Goal: Task Accomplishment & Management: Manage account settings

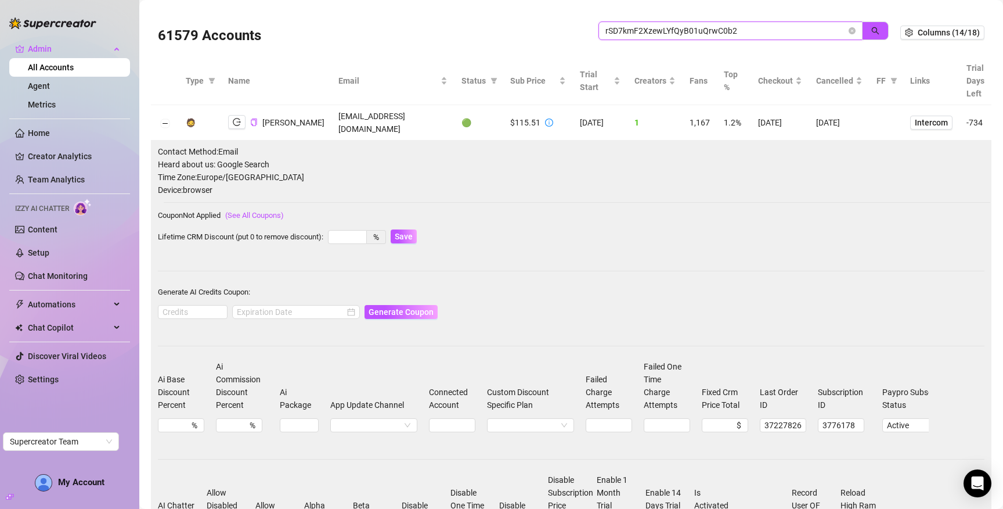
click at [685, 30] on input "rSD7kmF2XzewLYfQyB01uQrwC0b2" at bounding box center [726, 30] width 241 height 13
click at [684, 29] on input "rSD7kmF2XzewLYfQyB01uQrwC0b2" at bounding box center [726, 30] width 241 height 13
paste input "PDrRRJ4vbhSDb6lNC5g54lSmxAu"
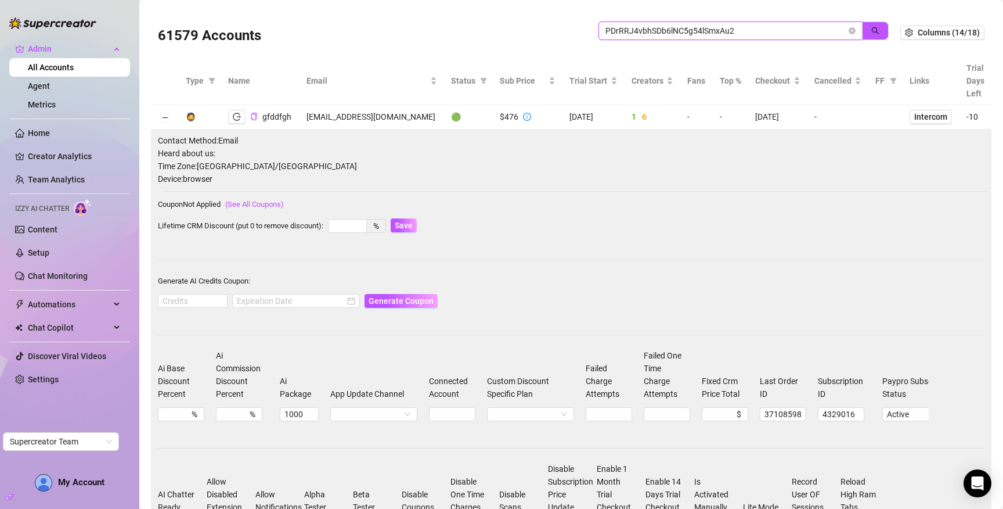
click at [689, 29] on input "PDrRRJ4vbhSDb6lNC5g54lSmxAu2" at bounding box center [726, 30] width 241 height 13
paste input "311pUaYjziOEpJGSRY5rK14lwol1"
click at [872, 35] on span "button" at bounding box center [876, 30] width 8 height 9
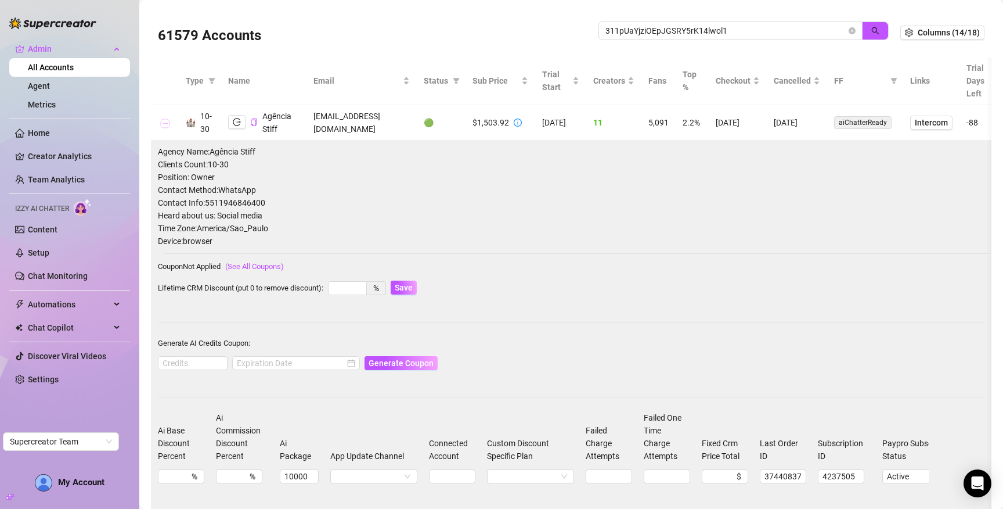
click at [163, 122] on button "Collapse row" at bounding box center [164, 122] width 9 height 9
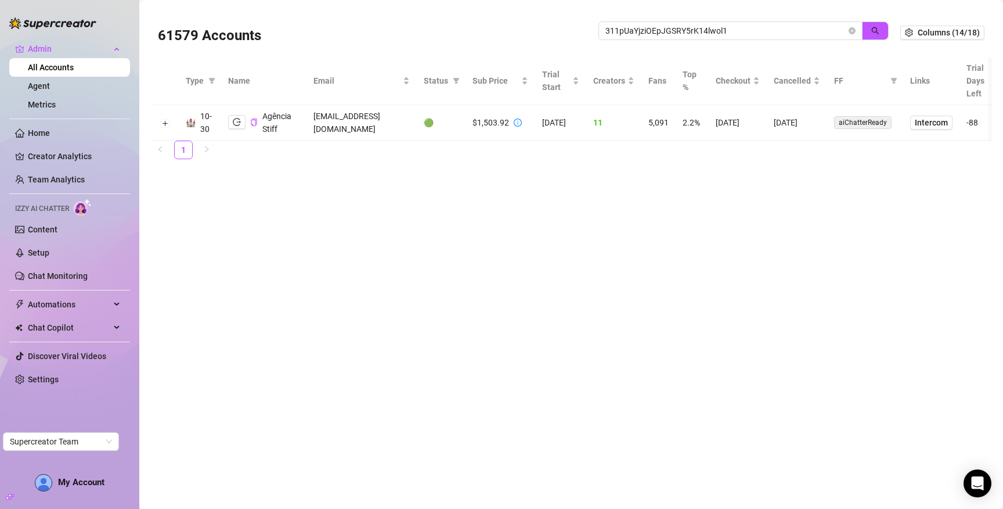
click at [360, 122] on td "[EMAIL_ADDRESS][DOMAIN_NAME]" at bounding box center [362, 122] width 110 height 35
copy td "[EMAIL_ADDRESS][DOMAIN_NAME]"
click at [693, 35] on input "311pUaYjziOEpJGSRY5rK14lwol1" at bounding box center [726, 30] width 241 height 13
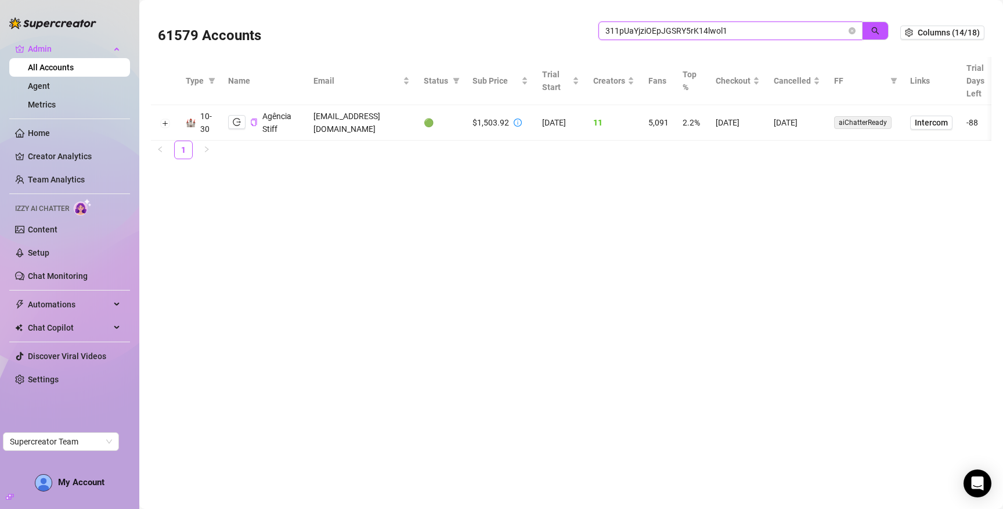
click at [692, 35] on input "311pUaYjziOEpJGSRY5rK14lwol1" at bounding box center [726, 30] width 241 height 13
click at [691, 35] on input "311pUaYjziOEpJGSRY5rK14lwol1" at bounding box center [726, 30] width 241 height 13
paste input "3Q8U12j9OEhoUhKqmJBz4ntnrRI2"
click at [710, 35] on input "311pUaYjziOEpJGSRY53Q8U12j9OEhoUhKqmJBz4ntnrRI2" at bounding box center [726, 30] width 241 height 13
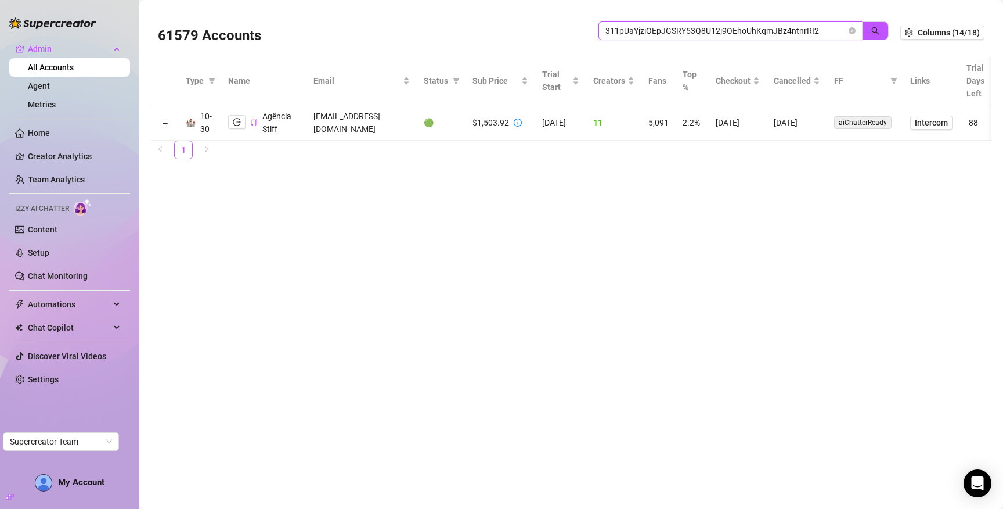
click at [710, 35] on input "311pUaYjziOEpJGSRY53Q8U12j9OEhoUhKqmJBz4ntnrRI2" at bounding box center [726, 30] width 241 height 13
paste input "search"
click at [869, 28] on button "button" at bounding box center [875, 30] width 27 height 19
click at [332, 120] on td "[EMAIL_ADDRESS][DOMAIN_NAME]" at bounding box center [378, 122] width 92 height 35
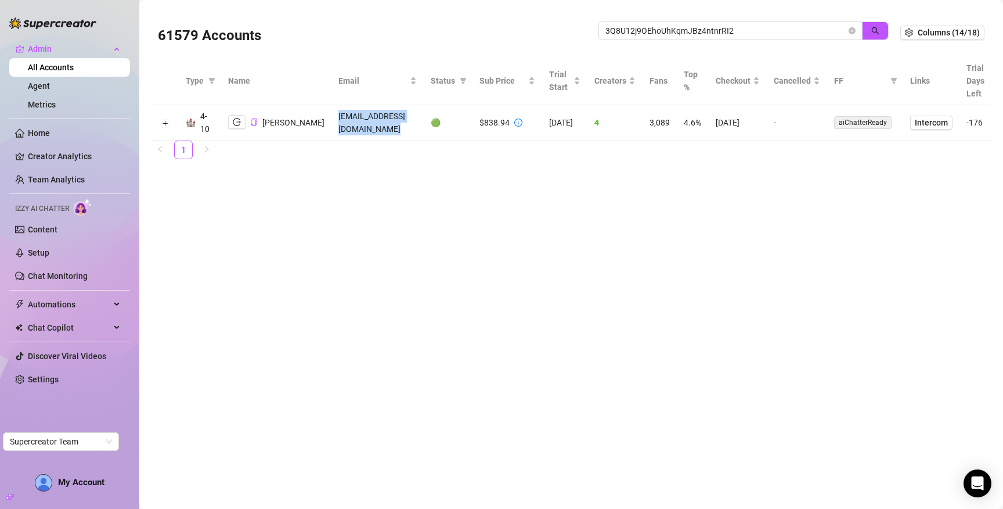
click at [332, 120] on td "[EMAIL_ADDRESS][DOMAIN_NAME]" at bounding box center [378, 122] width 92 height 35
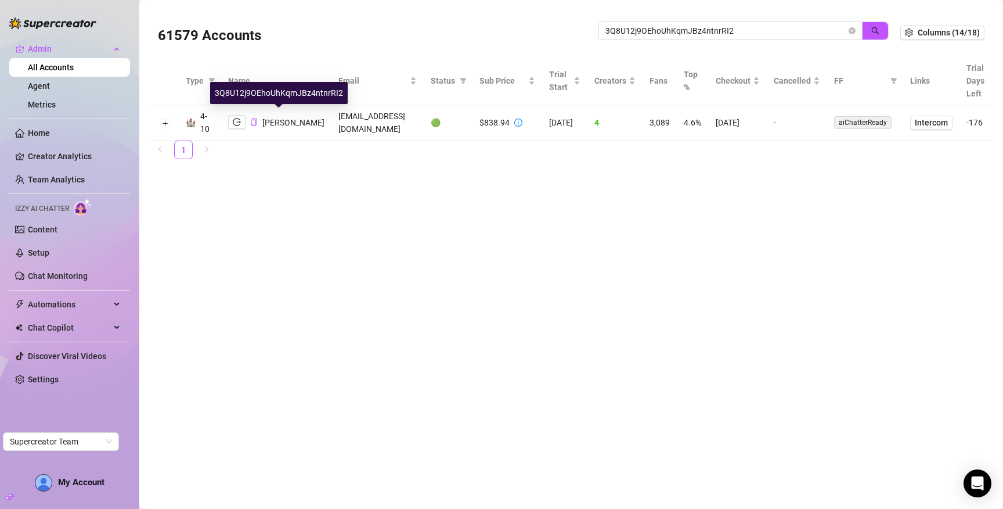
click at [285, 125] on span "[PERSON_NAME]" at bounding box center [293, 122] width 62 height 9
copy span "[PERSON_NAME]"
click at [669, 27] on input "3Q8U12j9OEhoUhKqmJBz4ntnrRI2" at bounding box center [726, 30] width 241 height 13
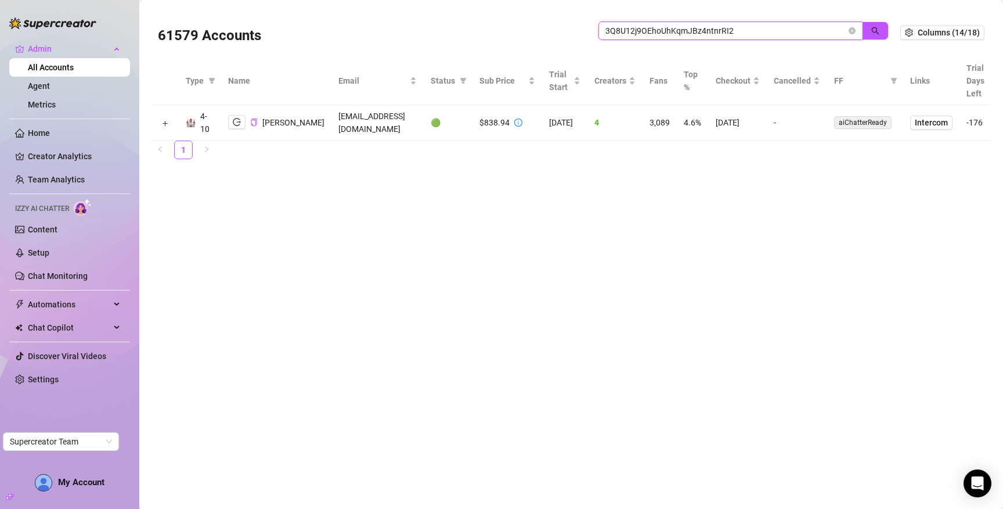
click at [669, 27] on input "3Q8U12j9OEhoUhKqmJBz4ntnrRI2" at bounding box center [726, 30] width 241 height 13
paste input "5xln76Z5LyWtaZ4jDImc4ilRtfn"
click at [868, 28] on button "button" at bounding box center [875, 30] width 27 height 19
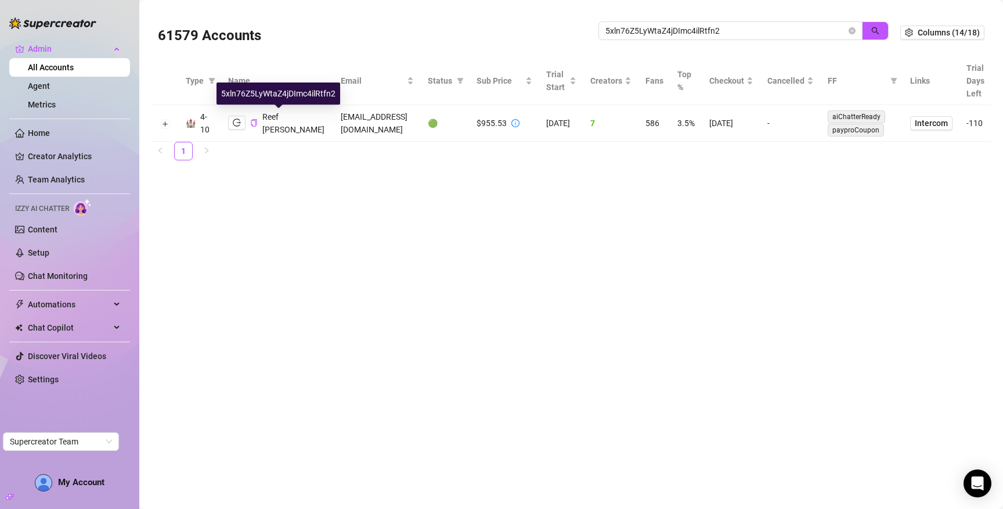
click at [269, 117] on span "Reef [PERSON_NAME]" at bounding box center [293, 123] width 62 height 22
copy span "Reef [PERSON_NAME]"
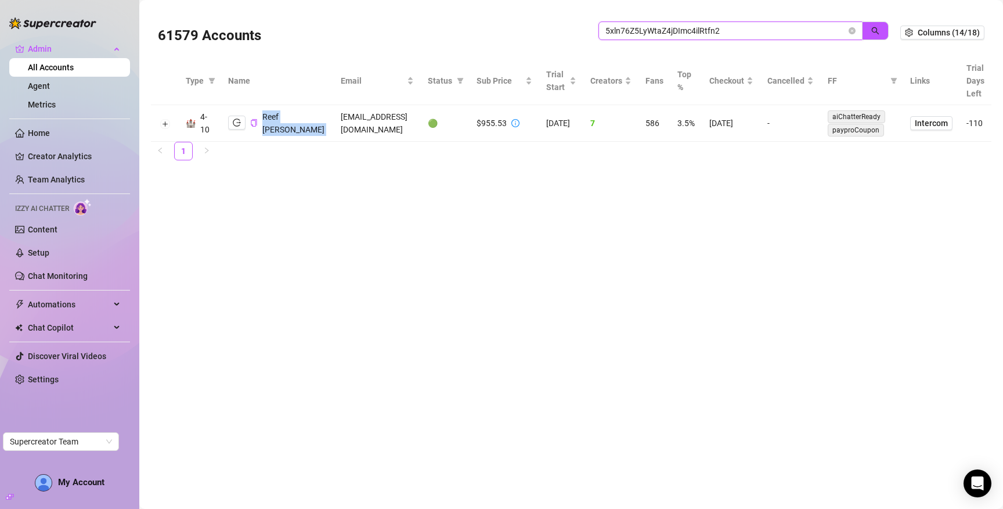
click at [685, 27] on input "5xln76Z5LyWtaZ4jDImc4ilRtfn2" at bounding box center [726, 30] width 241 height 13
paste input "7QFZLyYNrgen5U1Xg3cADLdNbcC"
click at [883, 27] on button "button" at bounding box center [875, 30] width 27 height 19
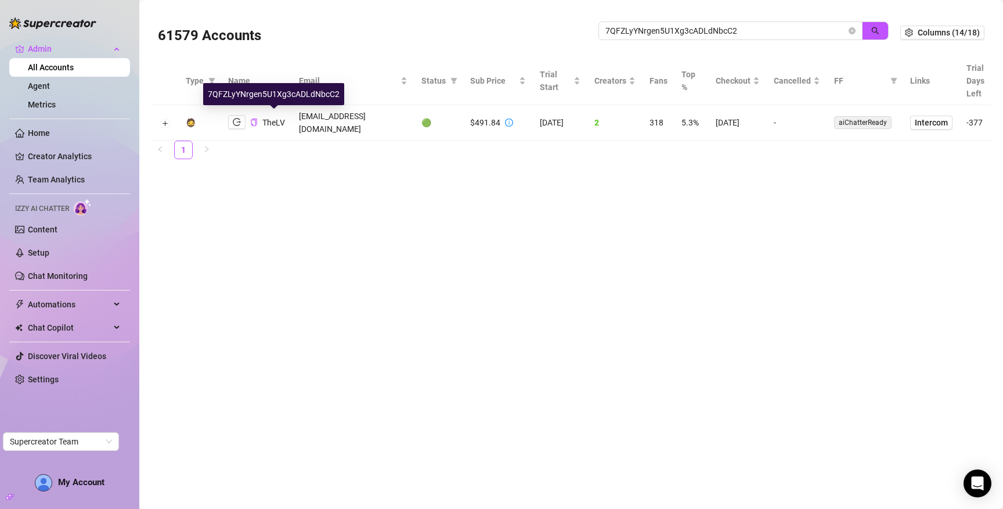
click at [265, 118] on span "TheLV" at bounding box center [273, 122] width 23 height 9
copy span "TheLV"
click at [666, 28] on input "7QFZLyYNrgen5U1Xg3cADLdNbcC2" at bounding box center [726, 30] width 241 height 13
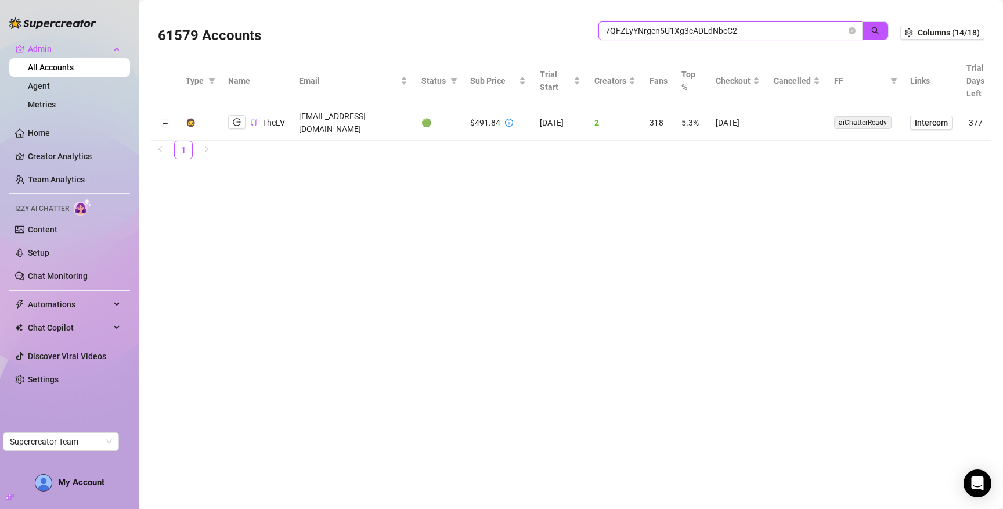
paste input "WnlqCLiU7vdxlWZsccsfxQwmhRc"
click at [882, 33] on button "button" at bounding box center [875, 30] width 27 height 19
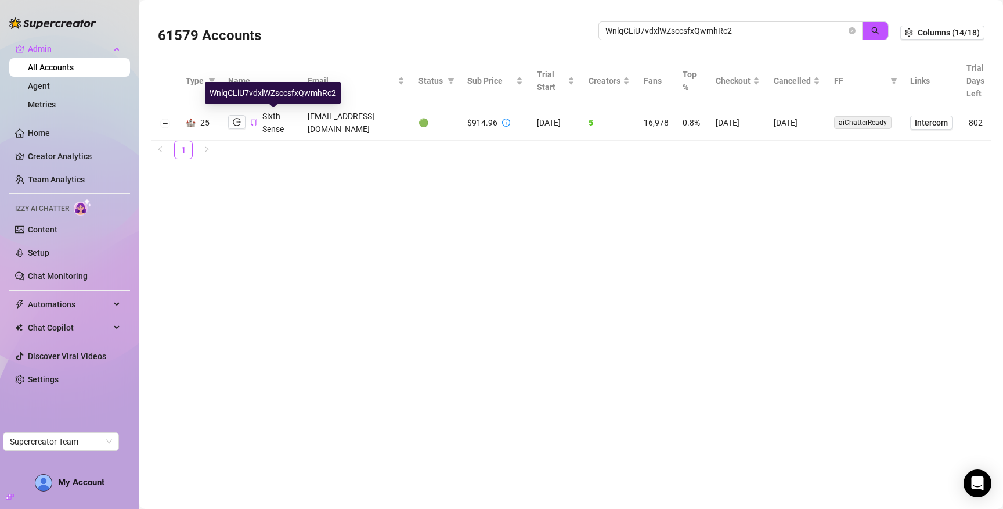
click at [272, 114] on span "Sixth Sense" at bounding box center [272, 122] width 21 height 22
copy span "Sixth Sense"
click at [754, 27] on input "WnlqCLiU7vdxlWZsccsfxQwmhRc2" at bounding box center [726, 30] width 241 height 13
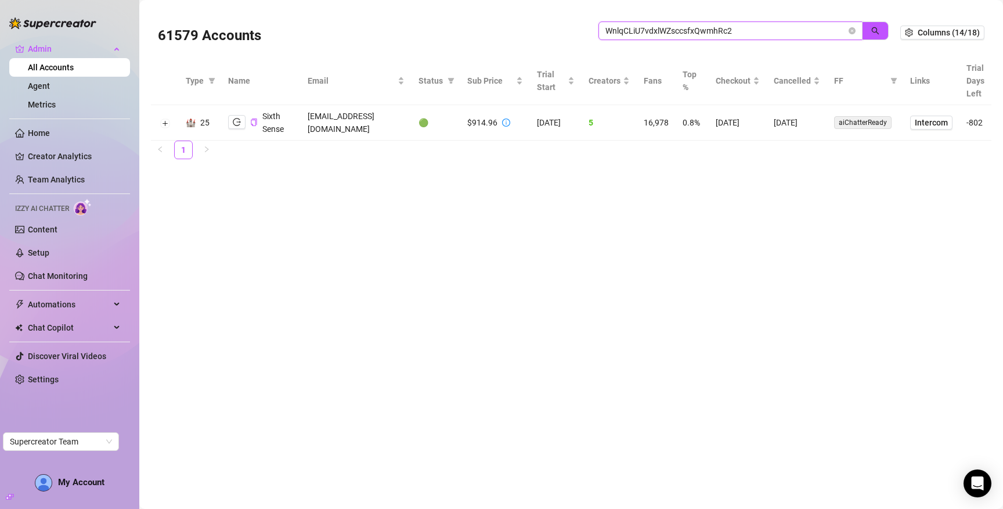
click at [754, 27] on input "WnlqCLiU7vdxlWZsccsfxQwmhRc2" at bounding box center [726, 30] width 241 height 13
paste input "fx27tmKiKPbNBeL5OmUiHsbRb9m1"
click at [875, 28] on icon "search" at bounding box center [876, 31] width 8 height 8
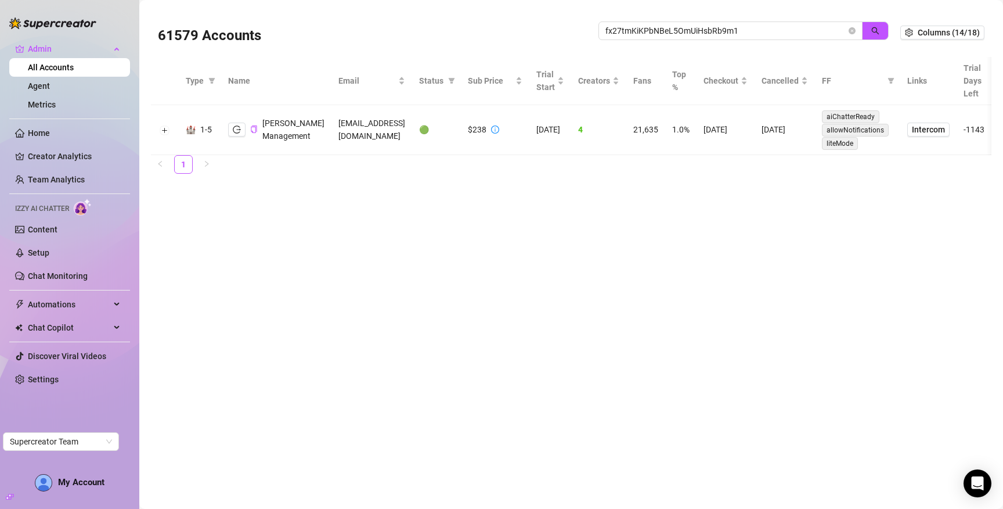
click at [278, 127] on span "[PERSON_NAME] Management" at bounding box center [293, 129] width 62 height 22
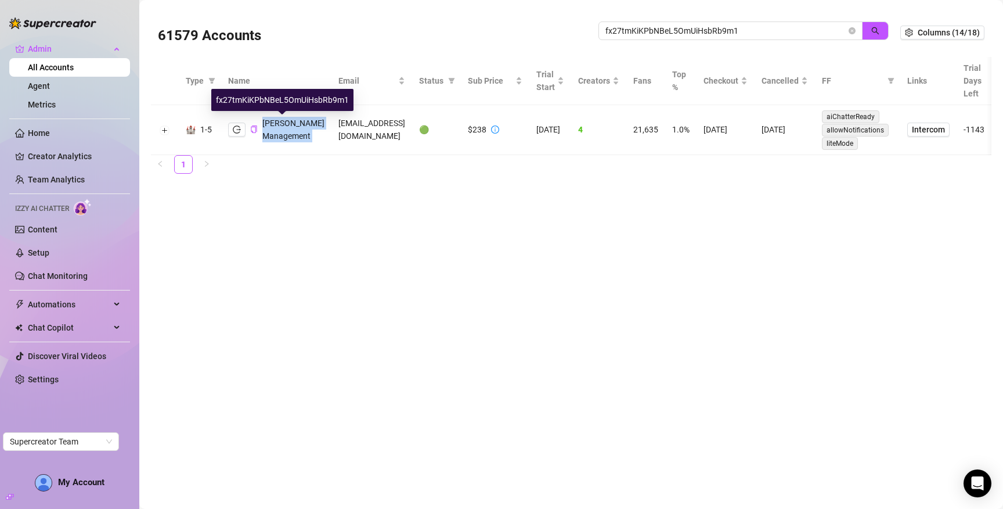
click at [278, 127] on span "[PERSON_NAME] Management" at bounding box center [293, 129] width 62 height 22
copy span "[PERSON_NAME] Management"
click at [666, 26] on input "fx27tmKiKPbNBeL5OmUiHsbRb9m1" at bounding box center [726, 30] width 241 height 13
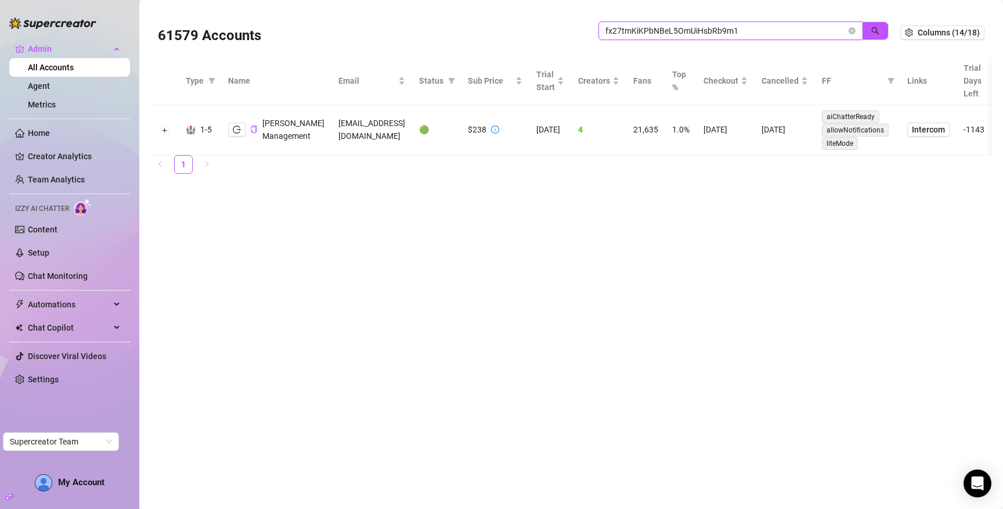
click at [666, 26] on input "fx27tmKiKPbNBeL5OmUiHsbRb9m1" at bounding box center [726, 30] width 241 height 13
paste input "s1FqdECcCqdinIcpDlVAtNmVvss2"
click at [874, 27] on icon "search" at bounding box center [876, 31] width 8 height 8
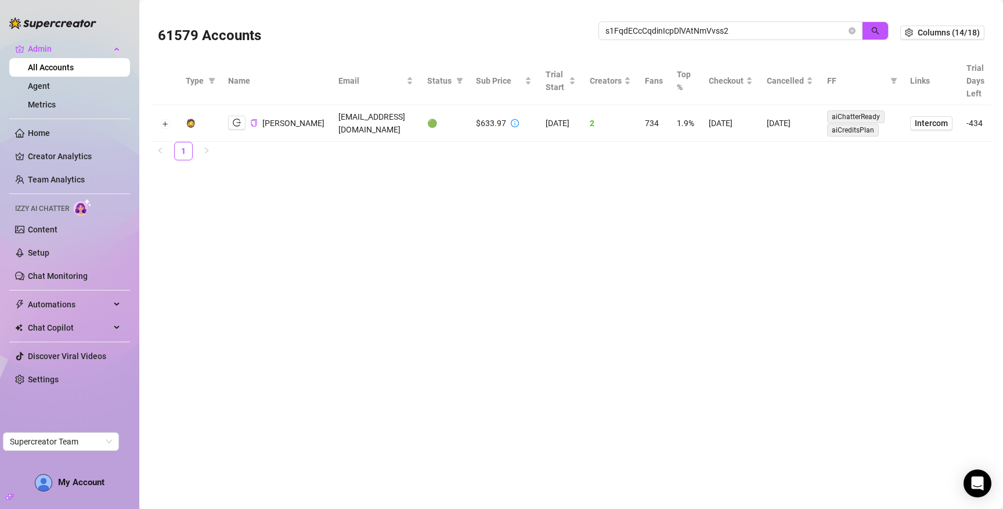
click at [274, 119] on span "[PERSON_NAME]" at bounding box center [293, 122] width 62 height 9
copy span "[PERSON_NAME]"
click at [720, 30] on input "s1FqdECcCqdinIcpDlVAtNmVvss2" at bounding box center [726, 30] width 241 height 13
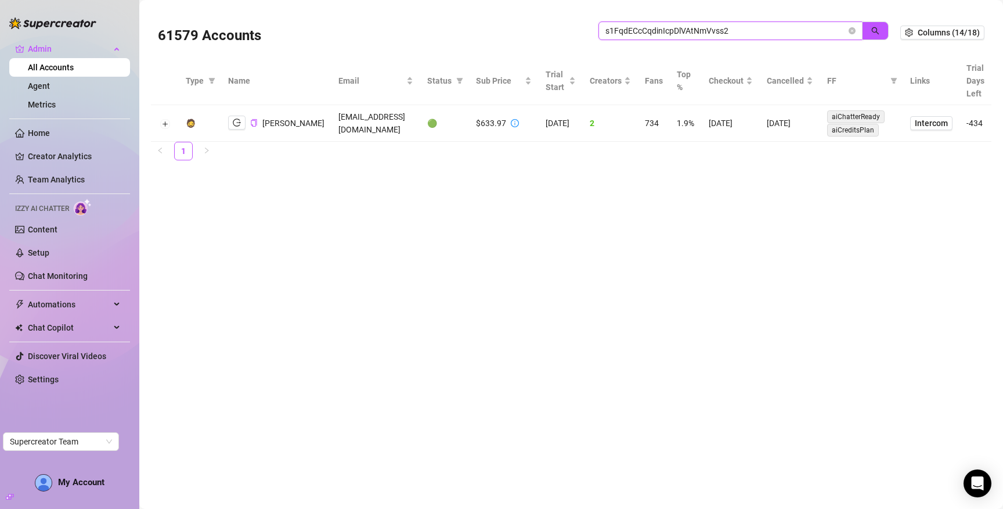
click at [720, 30] on input "s1FqdECcCqdinIcpDlVAtNmVvss2" at bounding box center [726, 30] width 241 height 13
paste input "MyxYowQJyYNgLg5s030png2iA7r1"
click at [873, 26] on span "button" at bounding box center [876, 30] width 8 height 9
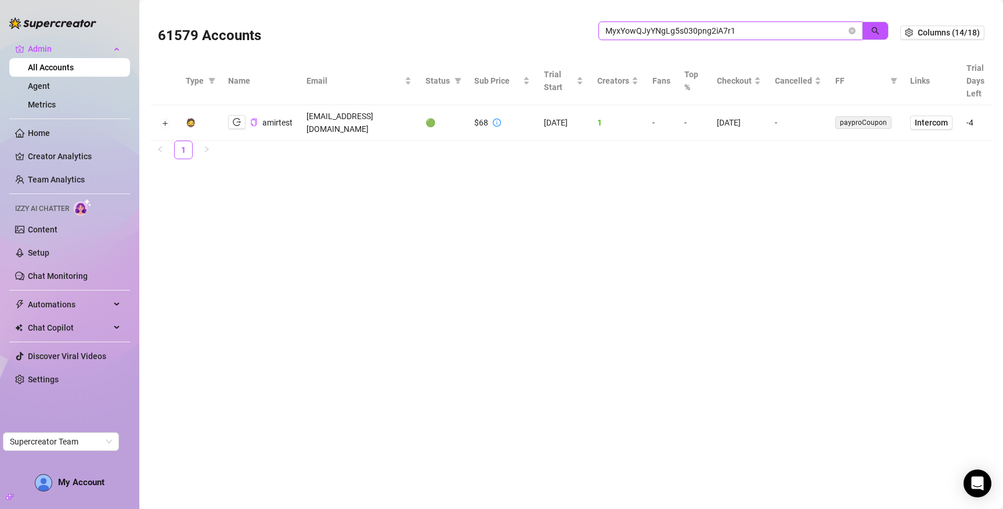
click at [742, 28] on input "MyxYowQJyYNgLg5s030png2iA7r1" at bounding box center [726, 30] width 241 height 13
paste input "W32MbZQEoTRUD62DZ2viM2j6V9G3"
click at [877, 27] on icon "search" at bounding box center [876, 31] width 8 height 8
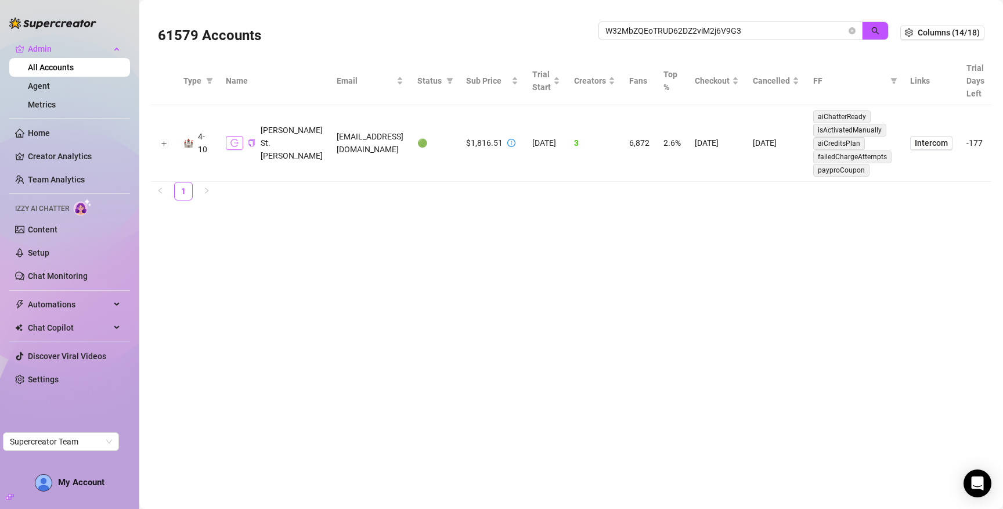
click at [232, 141] on icon "logout" at bounding box center [235, 143] width 8 height 8
click at [643, 31] on input "W32MbZQEoTRUD62DZ2viM2j6V9G3" at bounding box center [726, 30] width 241 height 13
drag, startPoint x: 643, startPoint y: 31, endPoint x: 713, endPoint y: 30, distance: 70.3
click at [643, 31] on input "W32MbZQEoTRUD62DZ2viM2j6V9G3" at bounding box center [726, 30] width 241 height 13
paste input "ehPI7FauEtQ1K8iewREWqtGyAG22"
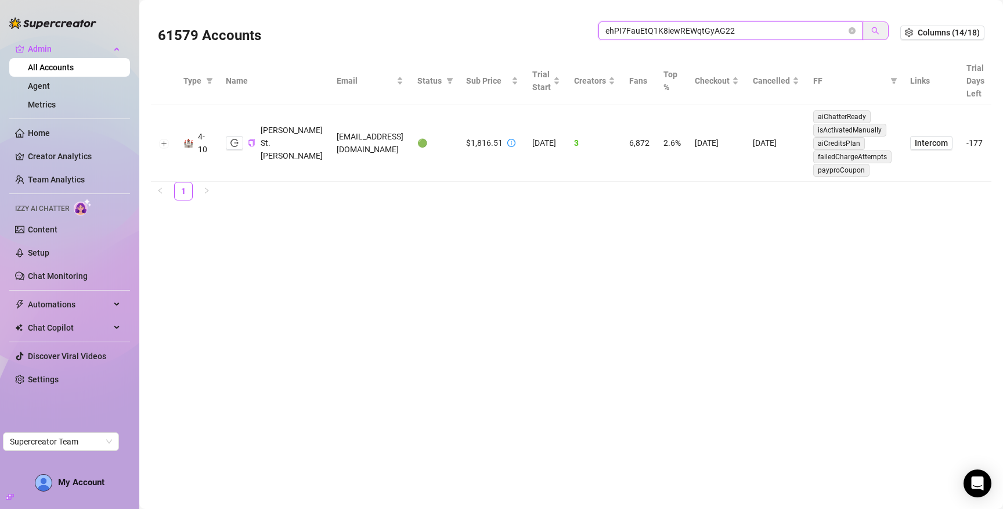
click at [874, 31] on icon "search" at bounding box center [876, 31] width 8 height 8
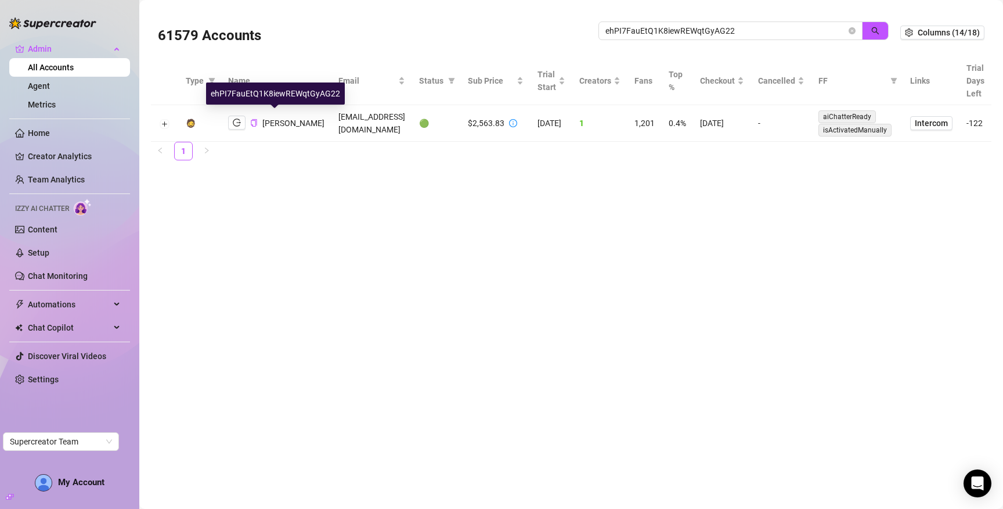
click at [271, 118] on span "[PERSON_NAME]" at bounding box center [293, 122] width 62 height 9
copy span "[PERSON_NAME]"
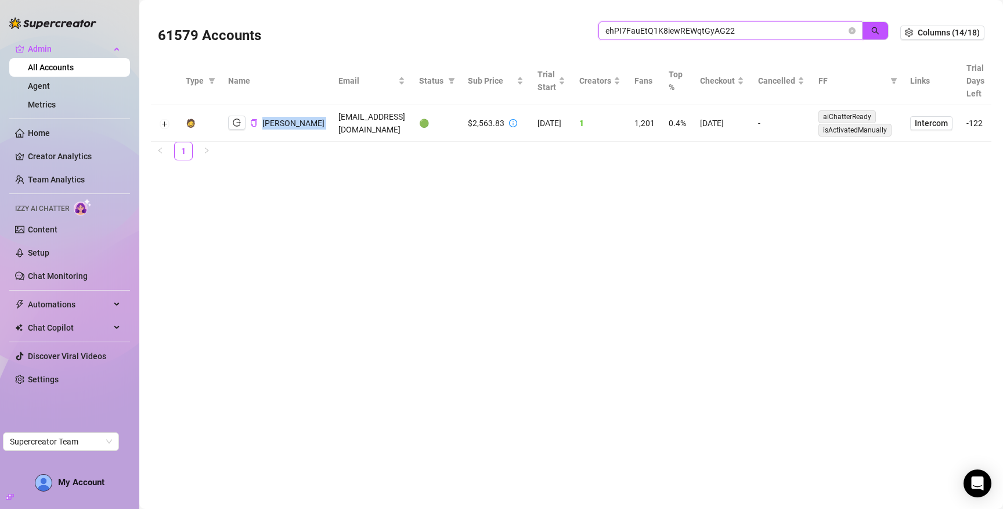
click at [674, 29] on input "ehPI7FauEtQ1K8iewREWqtGyAG22" at bounding box center [726, 30] width 241 height 13
paste input "XuKA5Xw3MigXGUyvWMTgYNIWQxd"
click at [879, 30] on icon "search" at bounding box center [876, 31] width 8 height 8
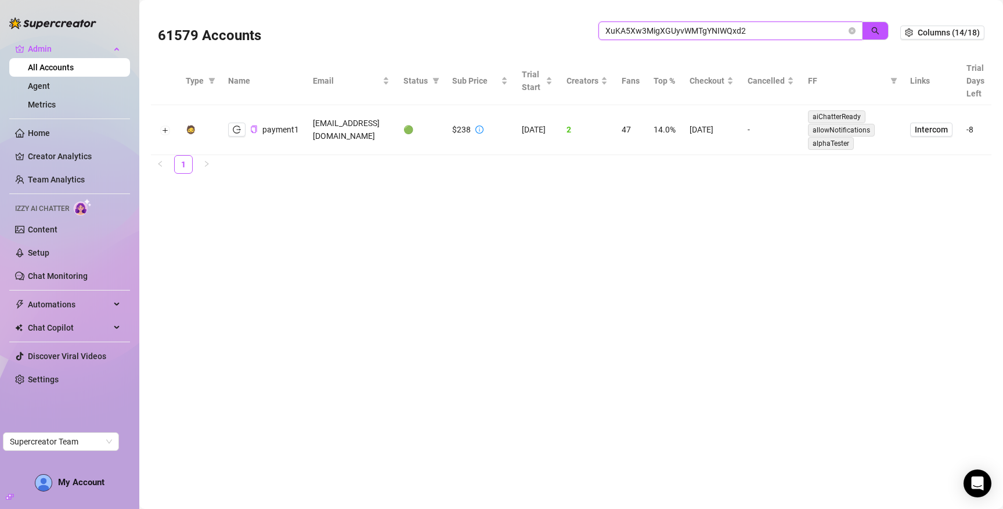
click at [715, 35] on input "XuKA5Xw3MigXGUyvWMTgYNIWQxd2" at bounding box center [726, 30] width 241 height 13
paste input "1FLlk62CPCfqWi4cF4kjVbCU7Fo"
click at [870, 25] on button "button" at bounding box center [875, 30] width 27 height 19
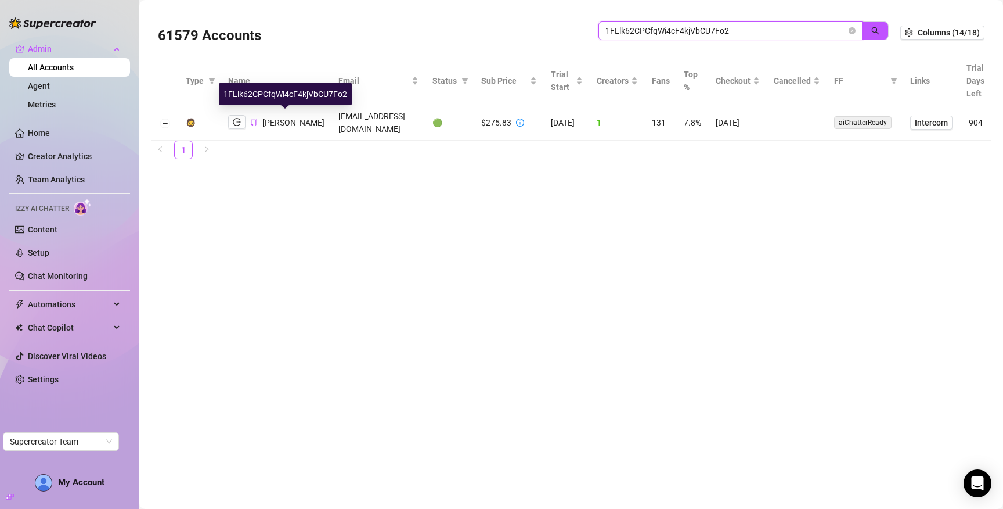
type input "1FLlk62CPCfqWi4cF4kjVbCU7Fo2"
click at [287, 118] on span "[PERSON_NAME]" at bounding box center [293, 122] width 62 height 9
copy span "[PERSON_NAME]"
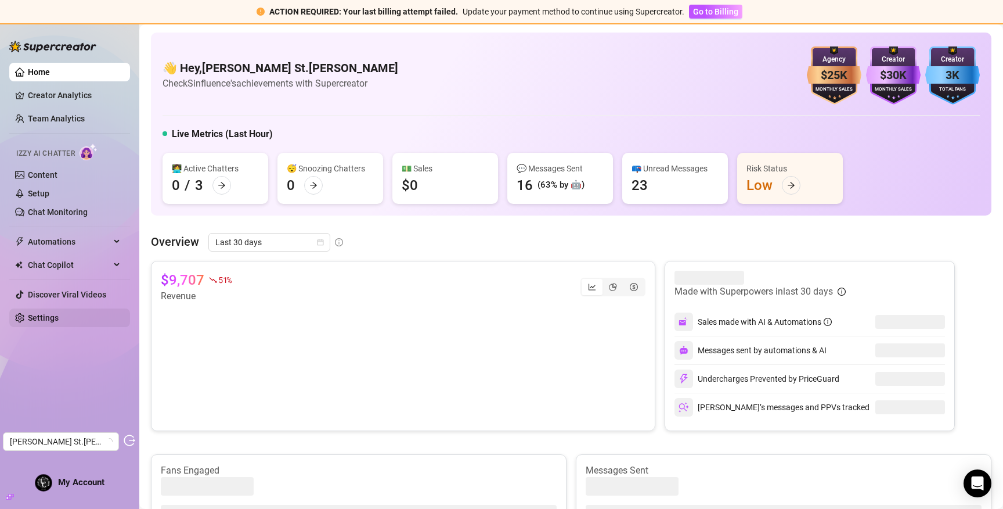
click at [51, 315] on link "Settings" at bounding box center [43, 317] width 31 height 9
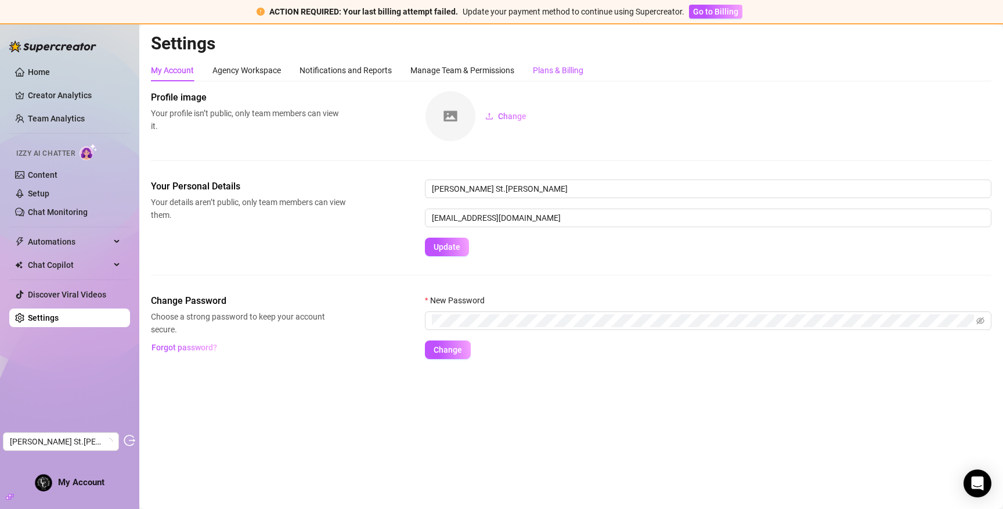
click at [571, 69] on div "Plans & Billing" at bounding box center [558, 70] width 51 height 13
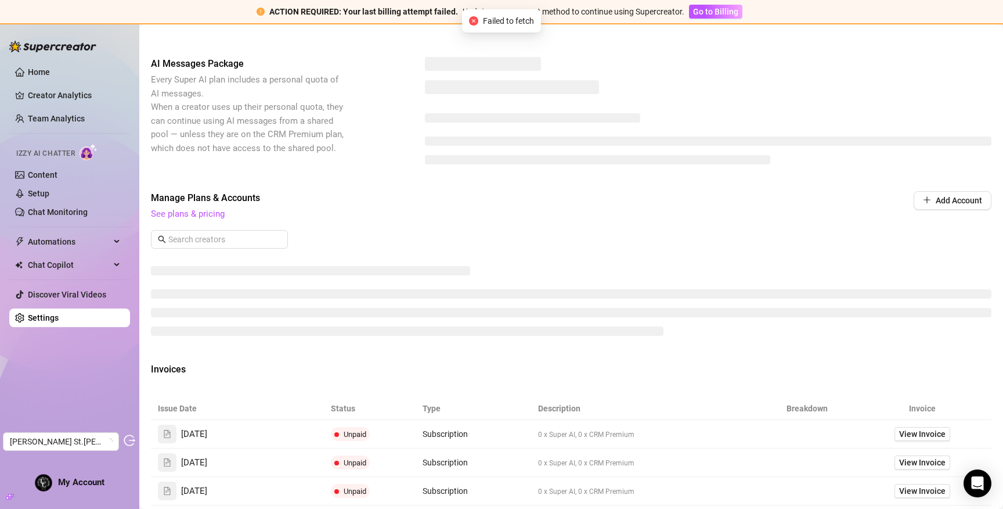
scroll to position [269, 0]
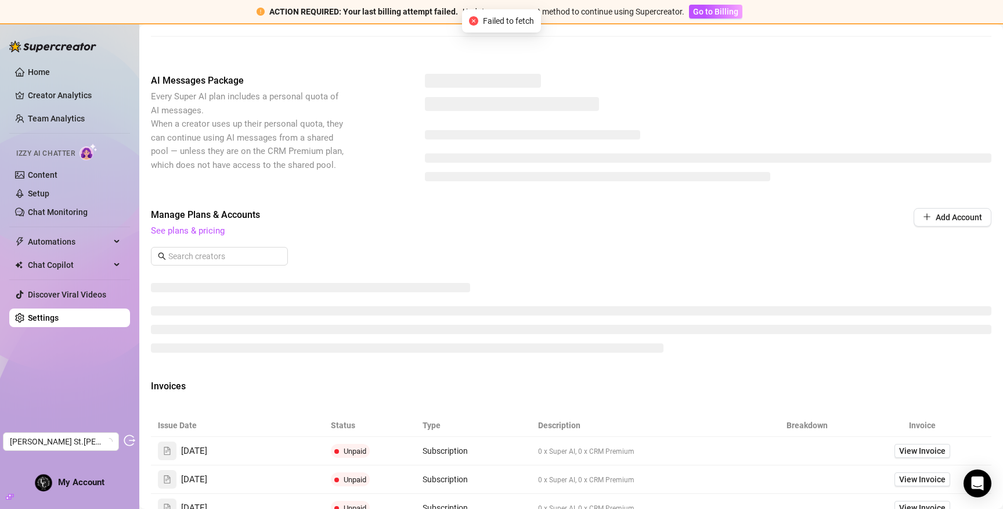
click at [498, 25] on span "Failed to fetch" at bounding box center [508, 21] width 51 height 13
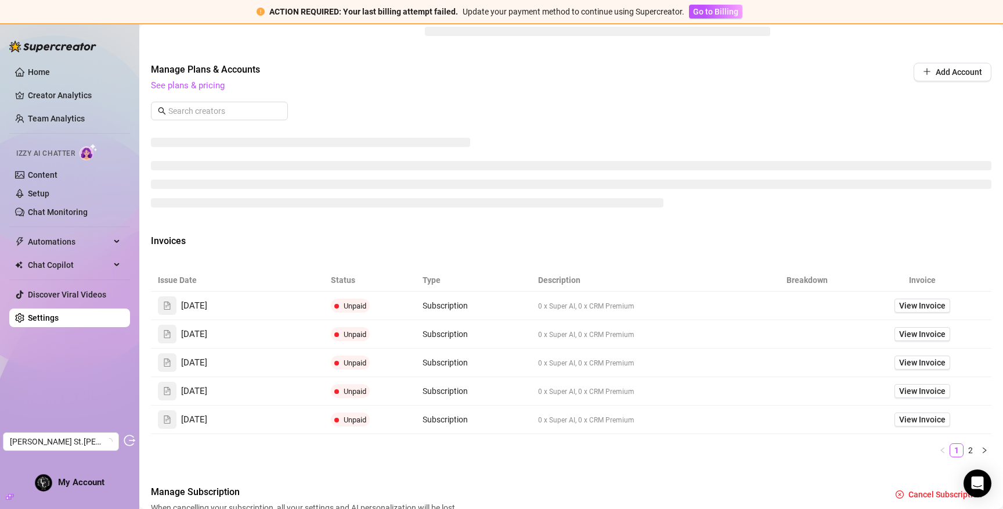
scroll to position [333, 0]
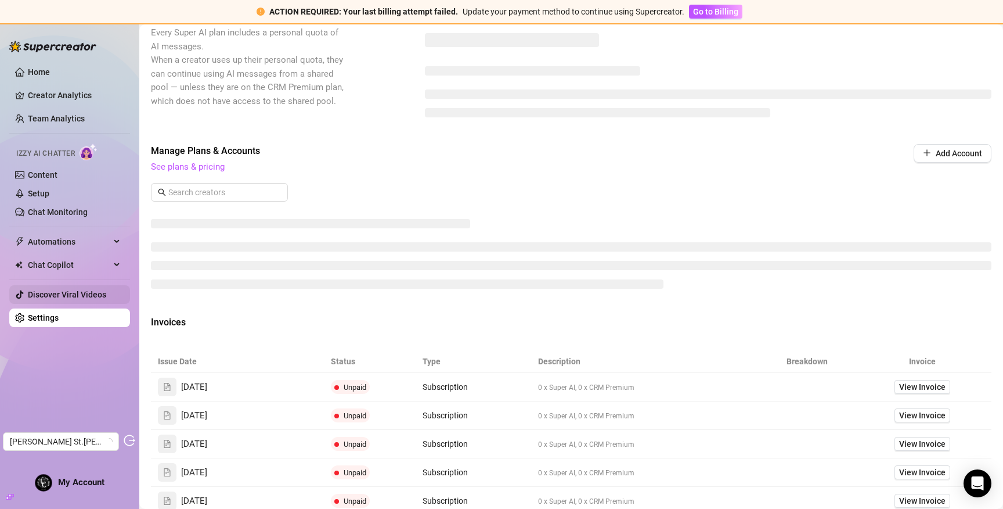
click at [77, 292] on link "Discover Viral Videos" at bounding box center [67, 294] width 78 height 9
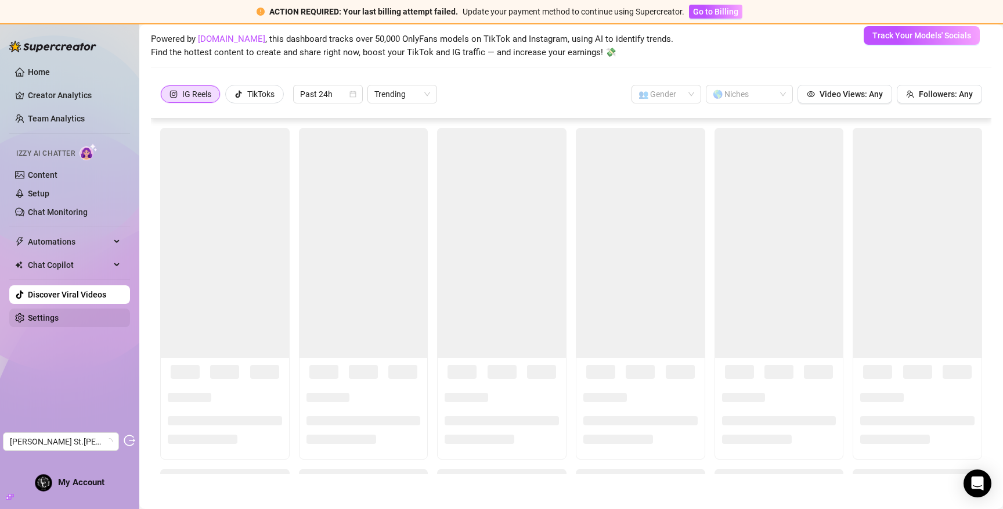
scroll to position [50, 0]
click at [48, 318] on link "Settings" at bounding box center [43, 317] width 31 height 9
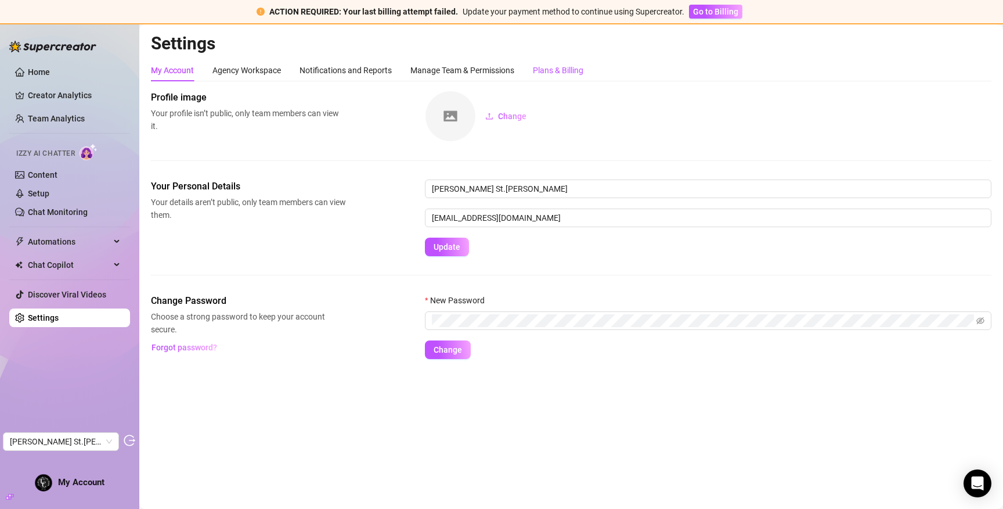
click at [558, 70] on div "Plans & Billing" at bounding box center [558, 70] width 51 height 13
